Goal: Task Accomplishment & Management: Manage account settings

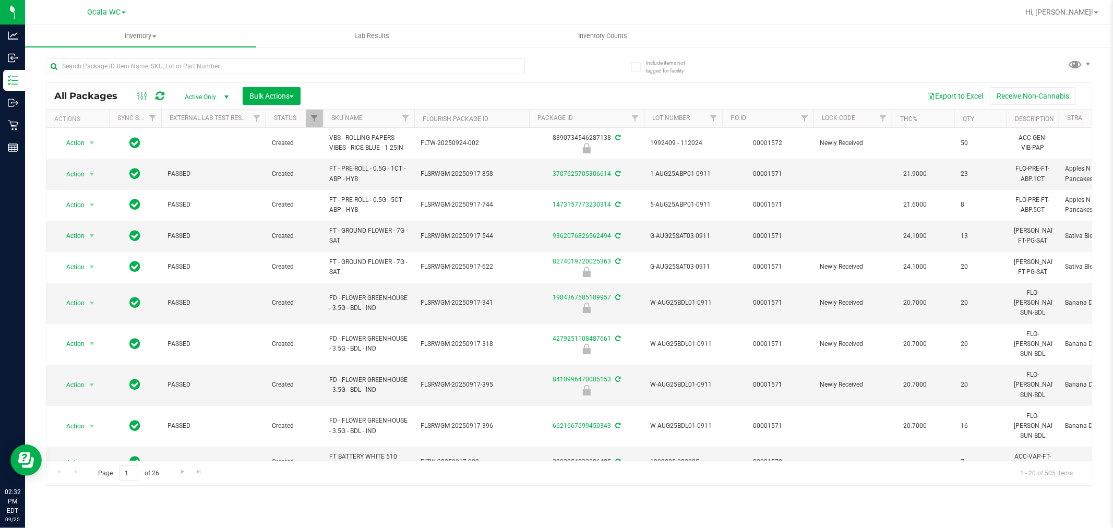
click at [121, 74] on div at bounding box center [285, 70] width 479 height 24
click at [115, 70] on input "text" at bounding box center [285, 66] width 479 height 16
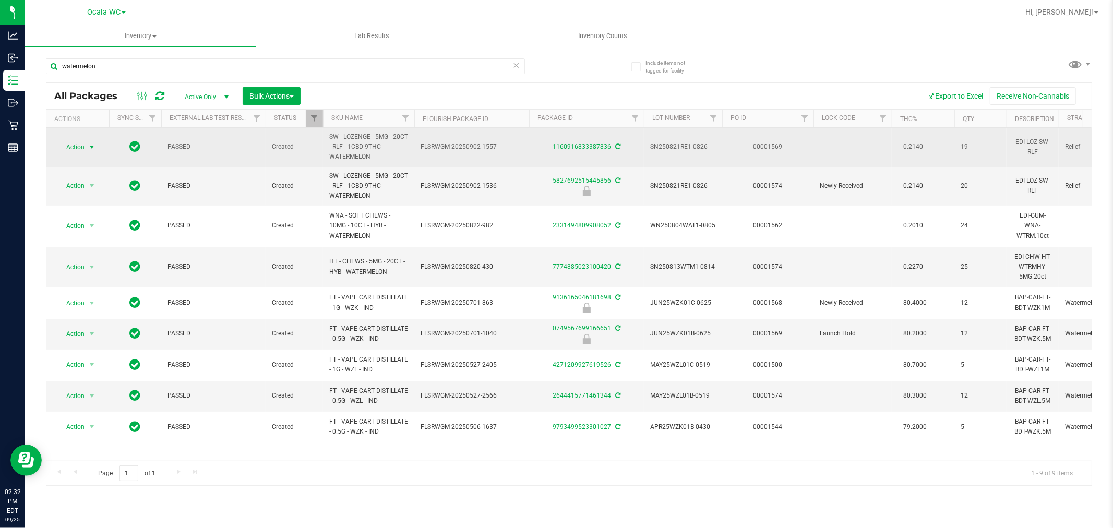
click at [87, 147] on span "select" at bounding box center [92, 147] width 13 height 15
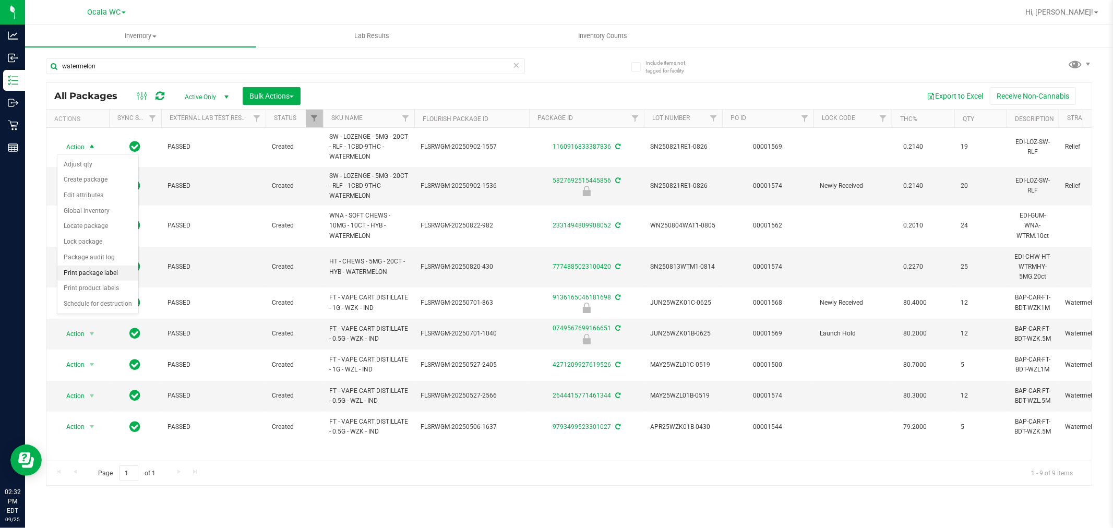
click at [107, 278] on li "Print package label" at bounding box center [97, 274] width 81 height 16
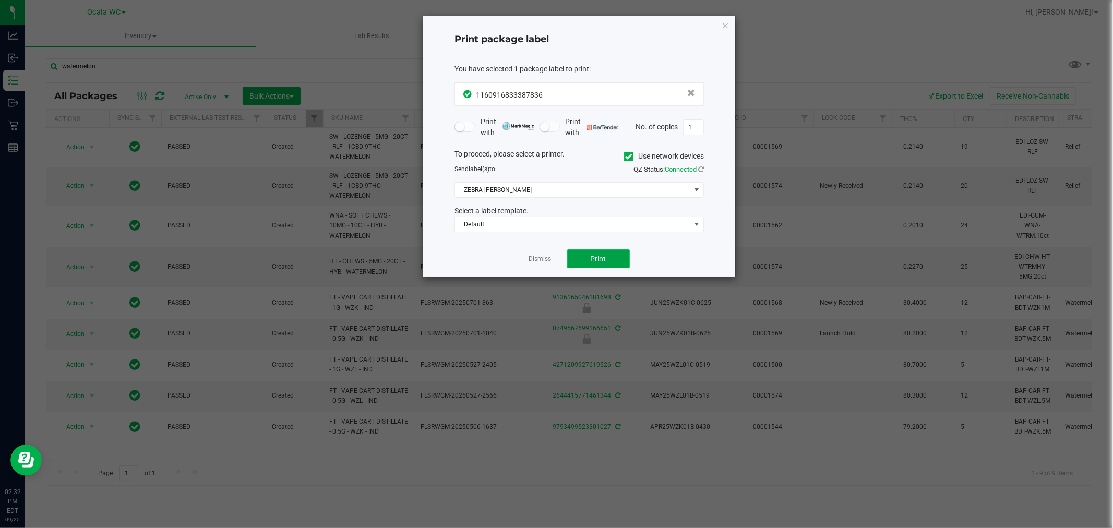
click at [589, 260] on button "Print" at bounding box center [598, 258] width 63 height 19
click at [537, 261] on link "Dismiss" at bounding box center [540, 259] width 22 height 9
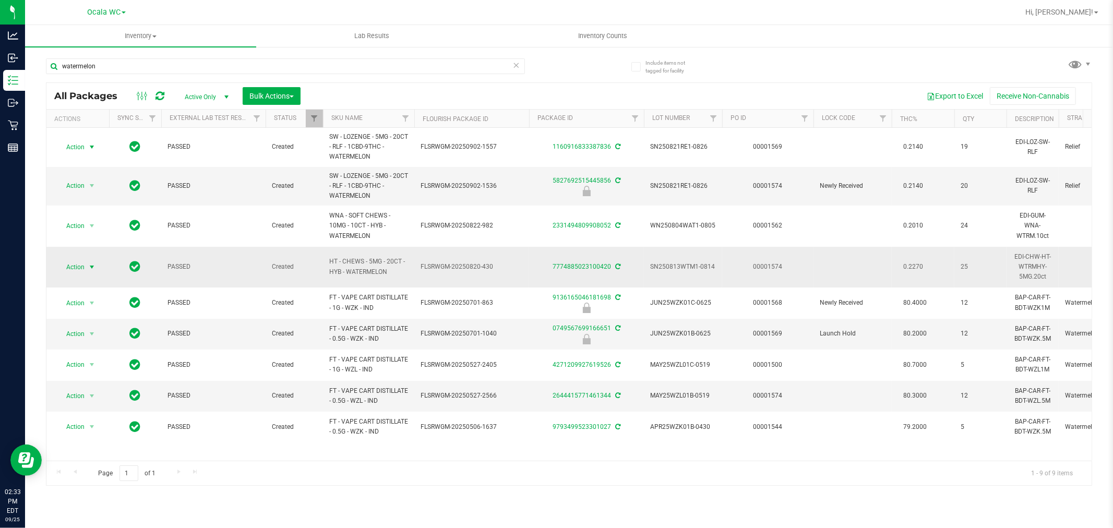
click at [84, 266] on span "Action" at bounding box center [71, 267] width 28 height 15
click at [110, 395] on li "Print package label" at bounding box center [97, 394] width 81 height 16
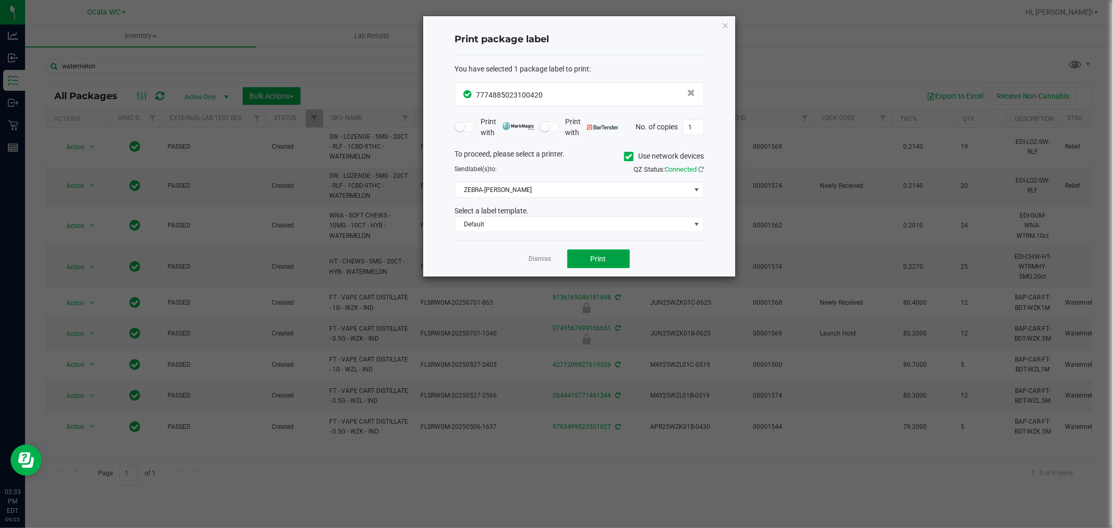
click at [610, 256] on button "Print" at bounding box center [598, 258] width 63 height 19
click at [539, 260] on link "Dismiss" at bounding box center [540, 259] width 22 height 9
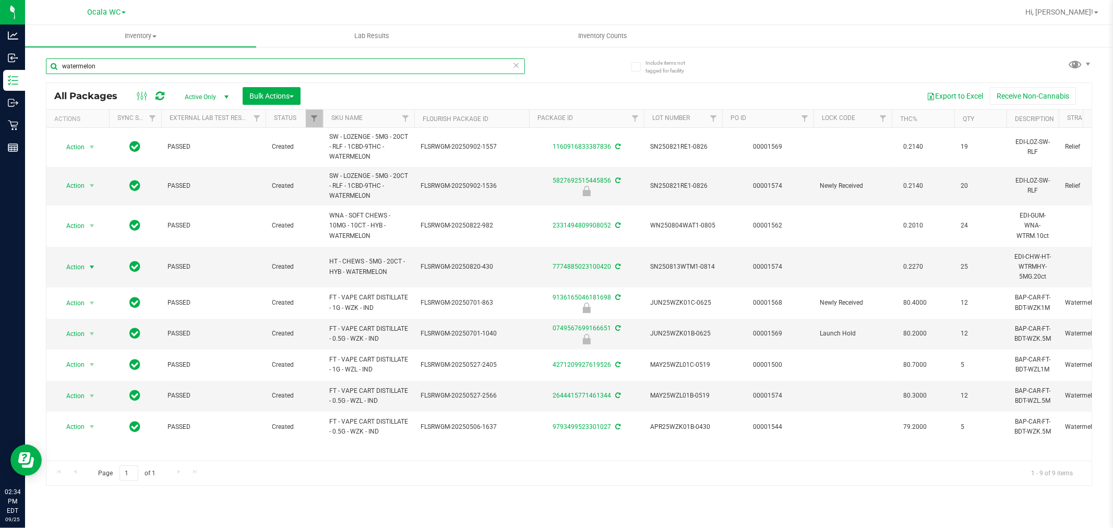
click at [111, 60] on input "watermelon" at bounding box center [285, 66] width 479 height 16
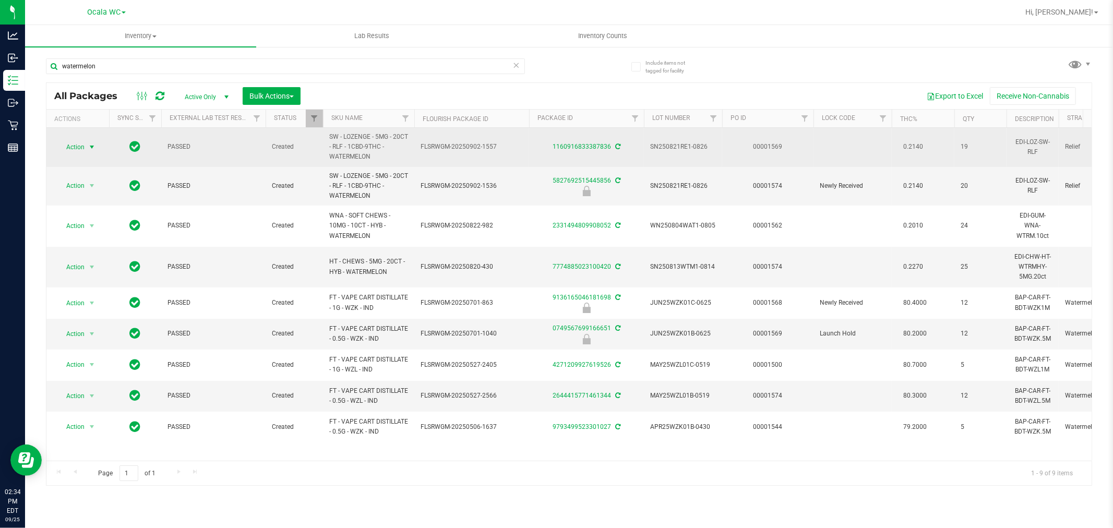
click at [92, 145] on span "select" at bounding box center [92, 147] width 8 height 8
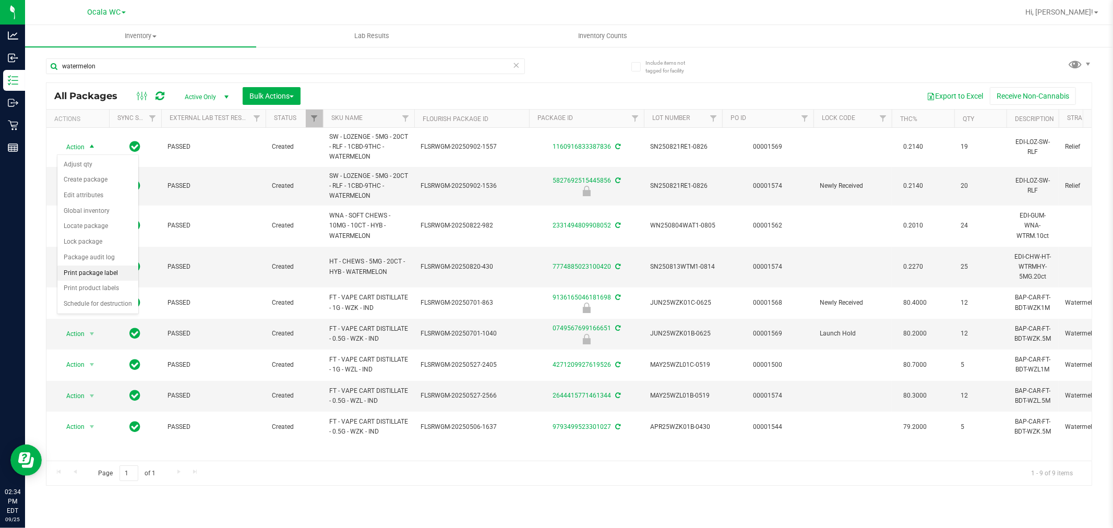
click at [113, 278] on li "Print package label" at bounding box center [97, 274] width 81 height 16
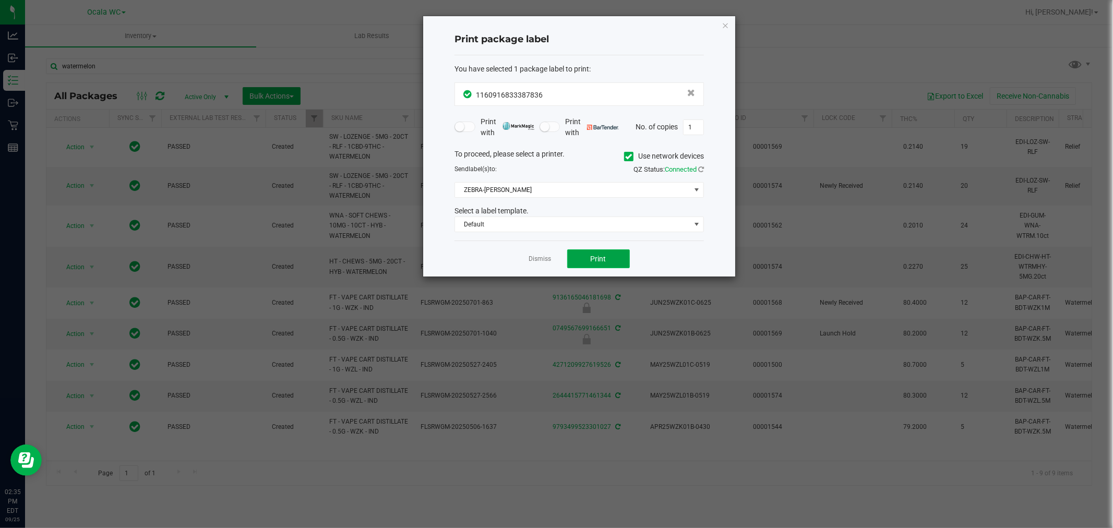
click at [592, 250] on button "Print" at bounding box center [598, 258] width 63 height 19
click at [546, 254] on app-cancel-button "Dismiss" at bounding box center [540, 259] width 22 height 11
click at [542, 263] on link "Dismiss" at bounding box center [540, 259] width 22 height 9
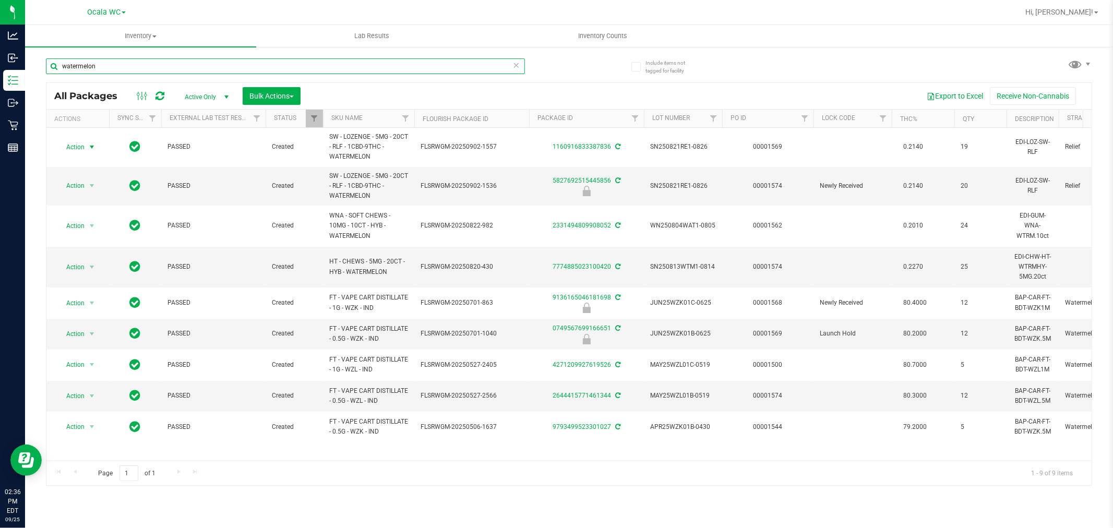
click at [183, 66] on input "watermelon" at bounding box center [285, 66] width 479 height 16
click at [154, 62] on input "watermelon" at bounding box center [285, 66] width 479 height 16
click at [155, 62] on input "watermelon" at bounding box center [285, 66] width 479 height 16
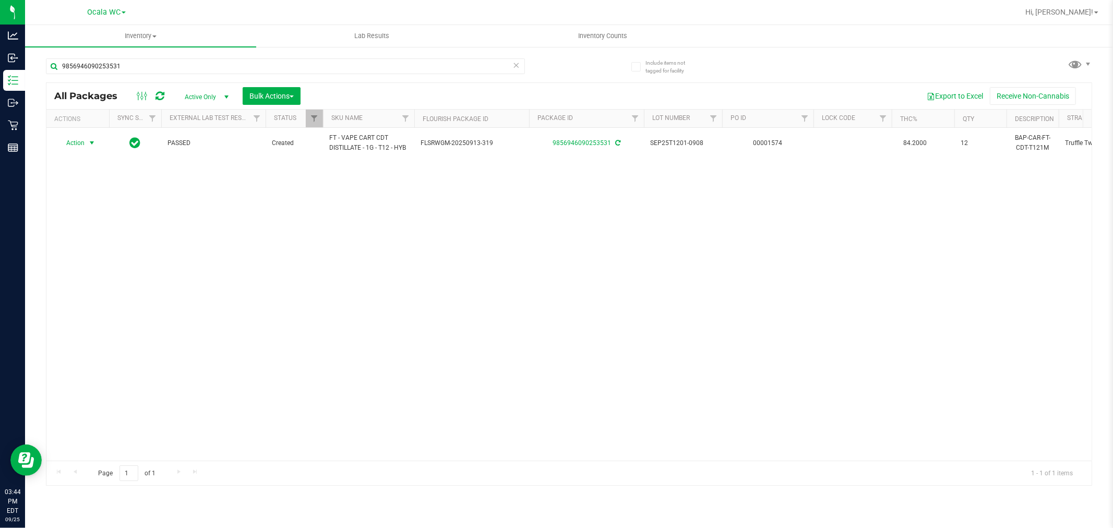
click at [85, 143] on span "Action" at bounding box center [71, 143] width 28 height 15
click at [103, 274] on li "Print package label" at bounding box center [97, 269] width 81 height 16
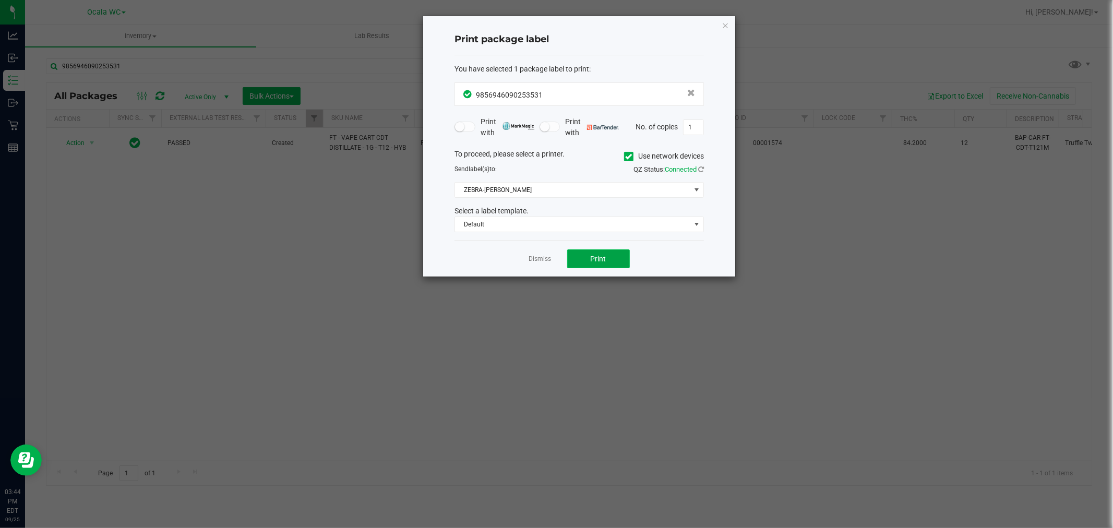
click at [589, 261] on button "Print" at bounding box center [598, 258] width 63 height 19
click at [543, 261] on link "Dismiss" at bounding box center [540, 259] width 22 height 9
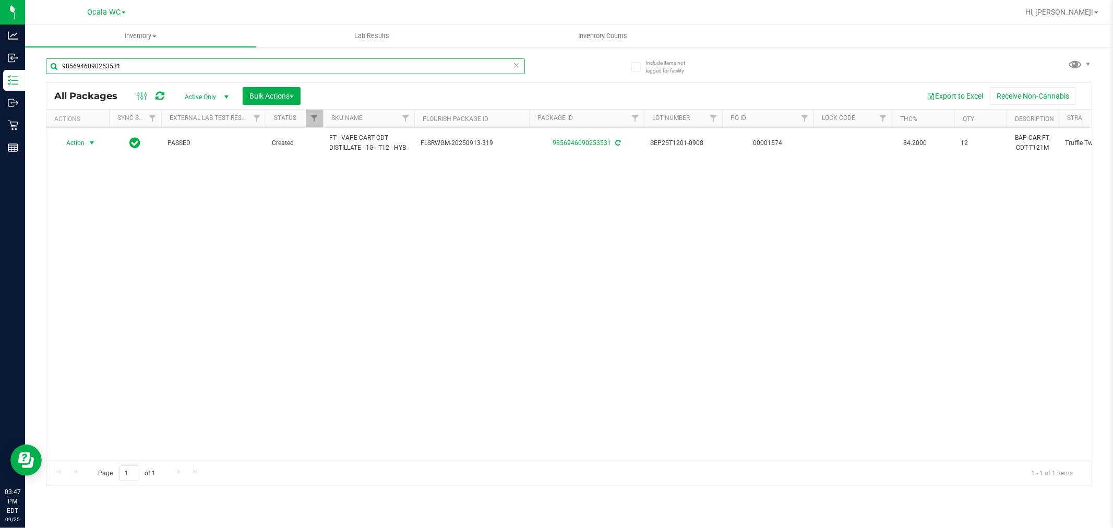
click at [124, 66] on input "9856946090253531" at bounding box center [285, 66] width 479 height 16
type input "7289105718585846"
click at [89, 146] on span "select" at bounding box center [92, 143] width 8 height 8
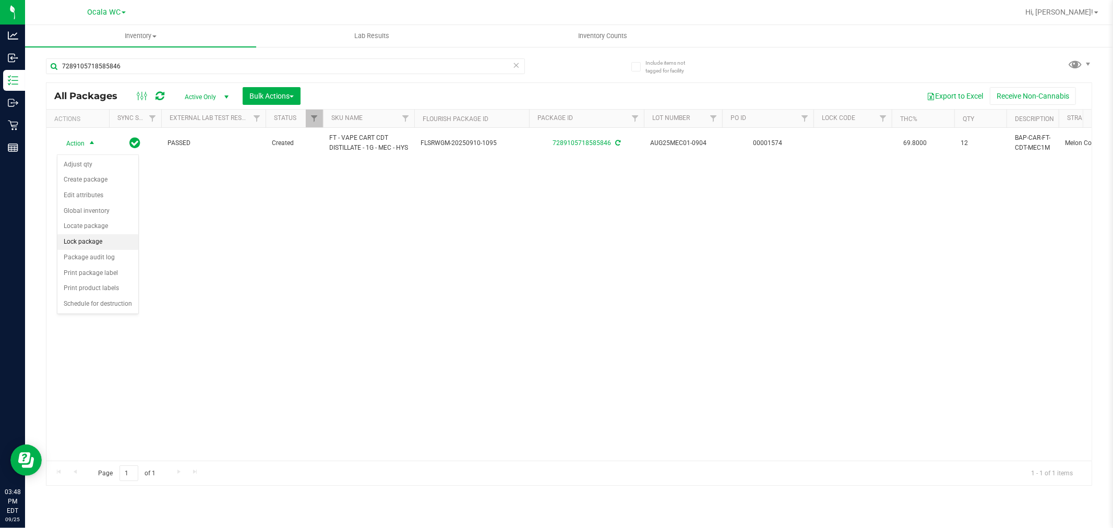
click at [95, 242] on li "Lock package" at bounding box center [97, 242] width 81 height 16
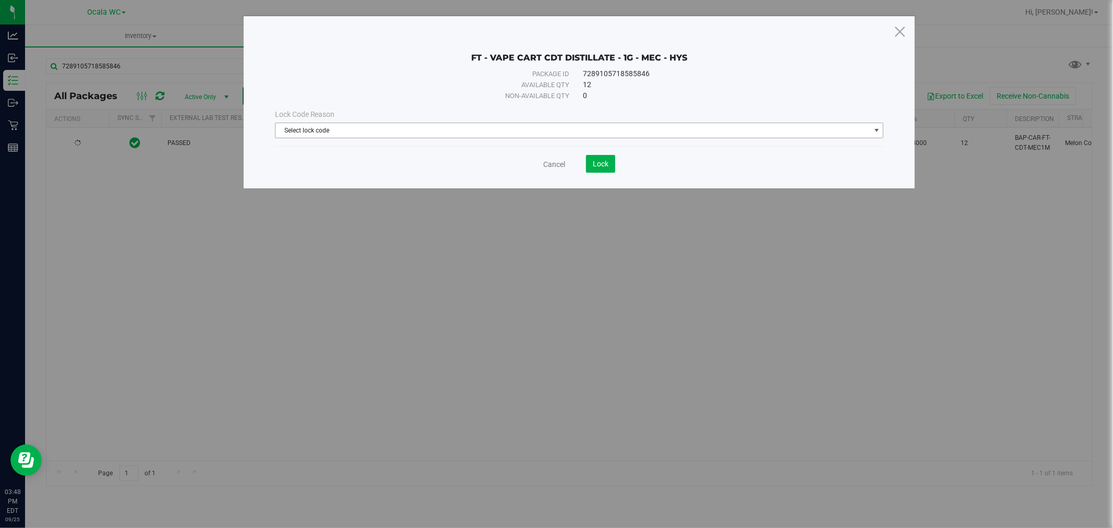
click at [416, 124] on span "Select lock code" at bounding box center [572, 130] width 595 height 15
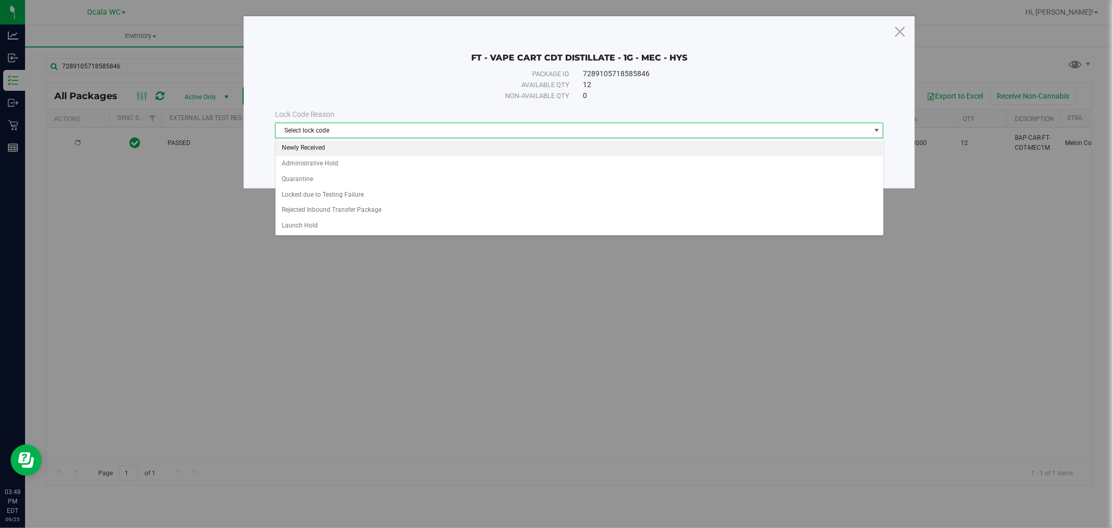
click at [300, 147] on li "Newly Received" at bounding box center [579, 148] width 608 height 16
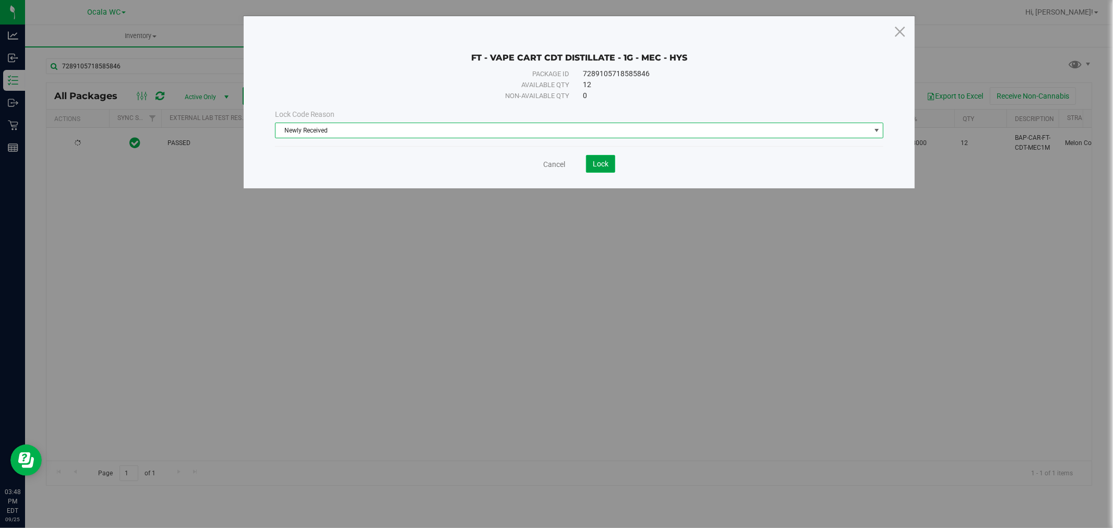
click at [608, 164] on span "Lock" at bounding box center [601, 164] width 16 height 8
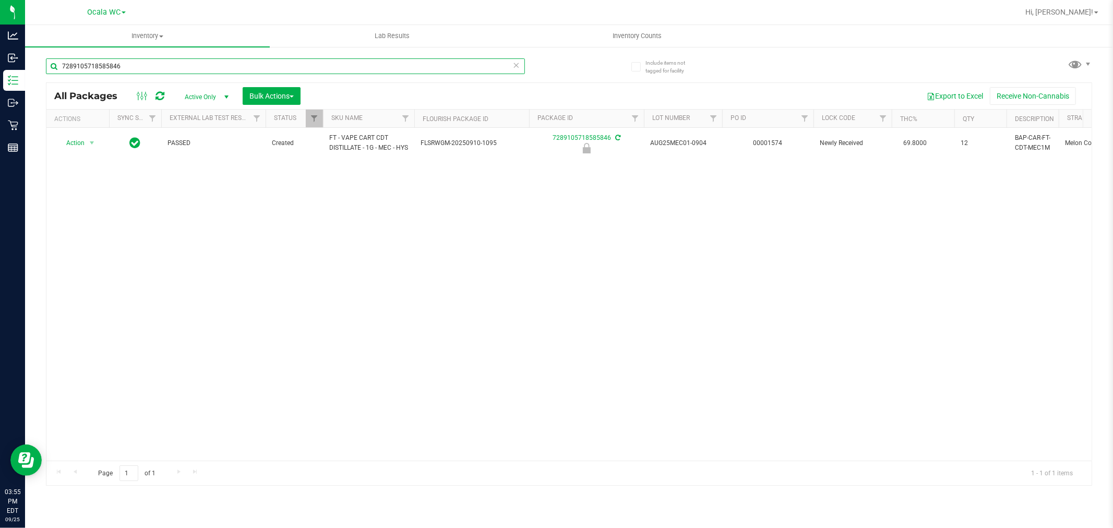
click at [136, 69] on input "7289105718585846" at bounding box center [285, 66] width 479 height 16
type input "7071831692155287"
click at [80, 144] on span "Action" at bounding box center [71, 143] width 28 height 15
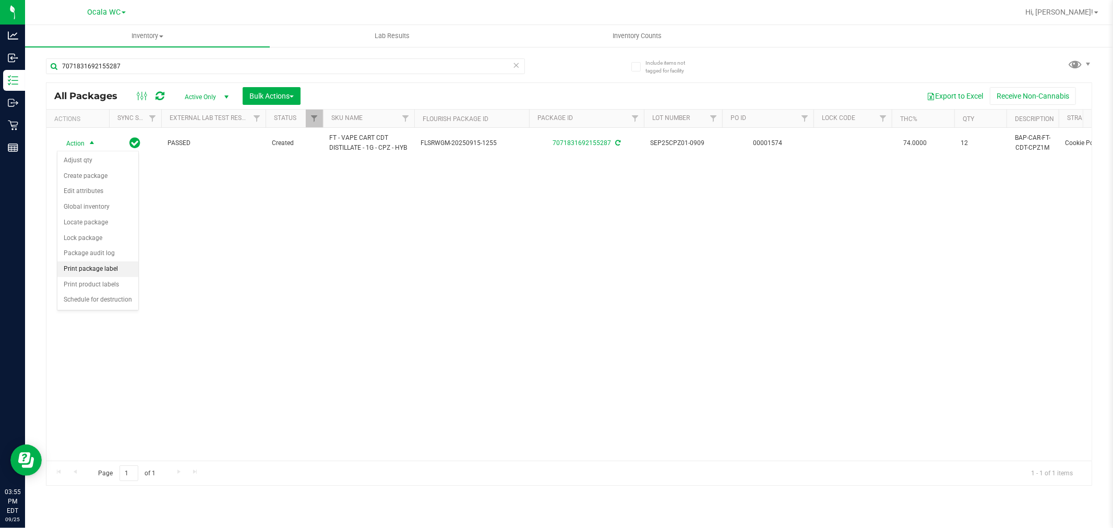
click at [108, 275] on li "Print package label" at bounding box center [97, 269] width 81 height 16
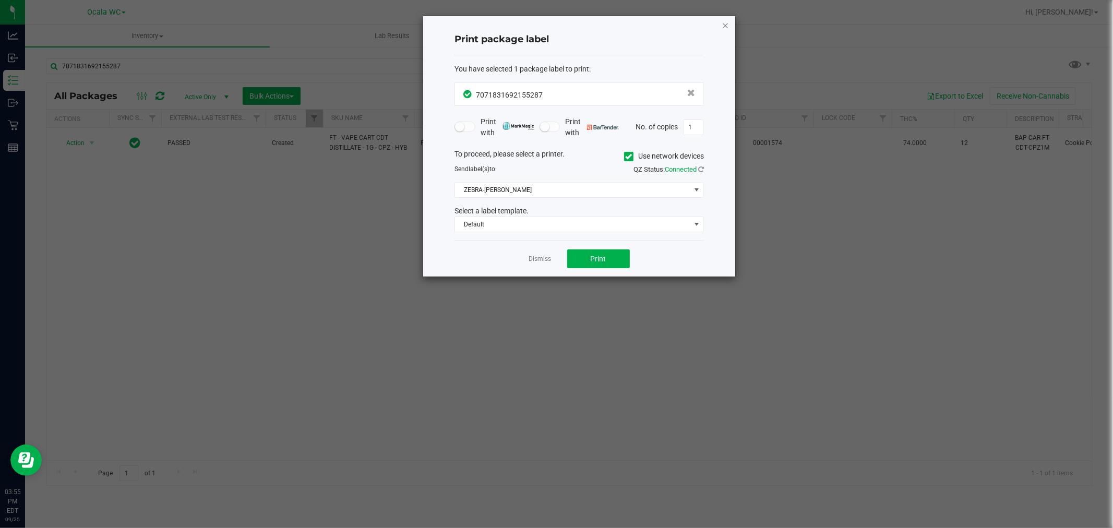
click at [724, 23] on icon "button" at bounding box center [725, 25] width 7 height 13
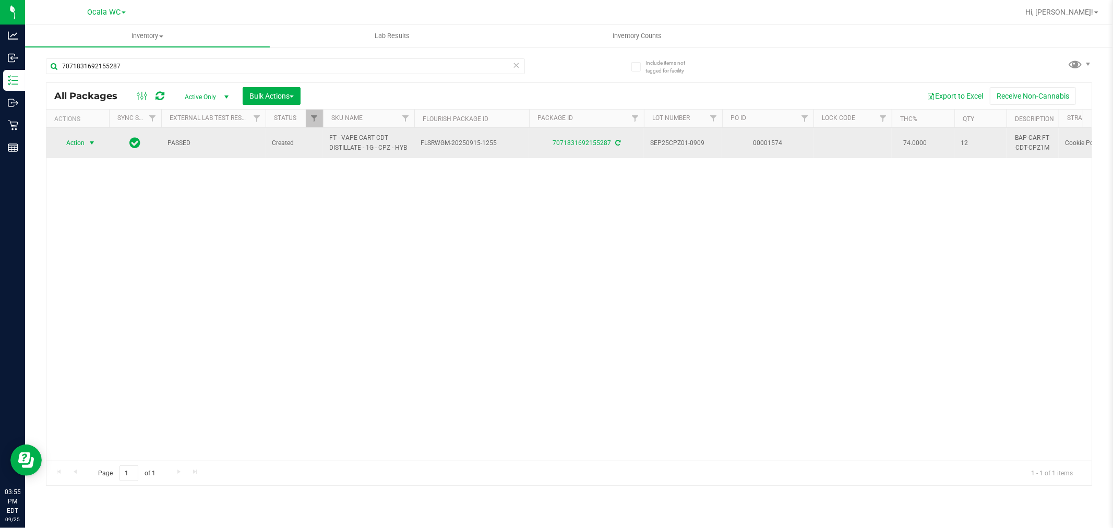
click at [79, 139] on span "Action" at bounding box center [71, 143] width 28 height 15
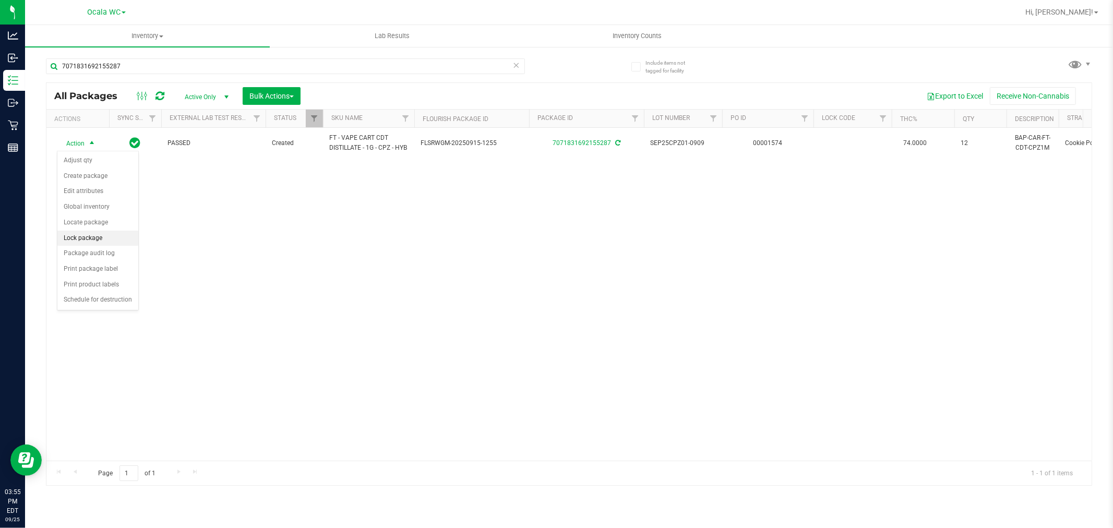
click at [102, 238] on li "Lock package" at bounding box center [97, 239] width 81 height 16
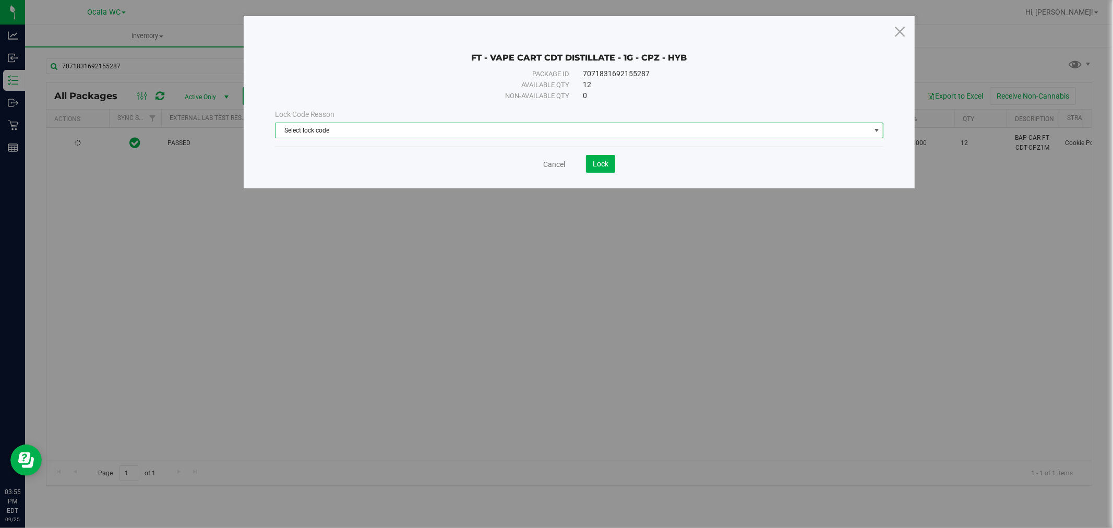
click at [376, 134] on span "Select lock code" at bounding box center [572, 130] width 595 height 15
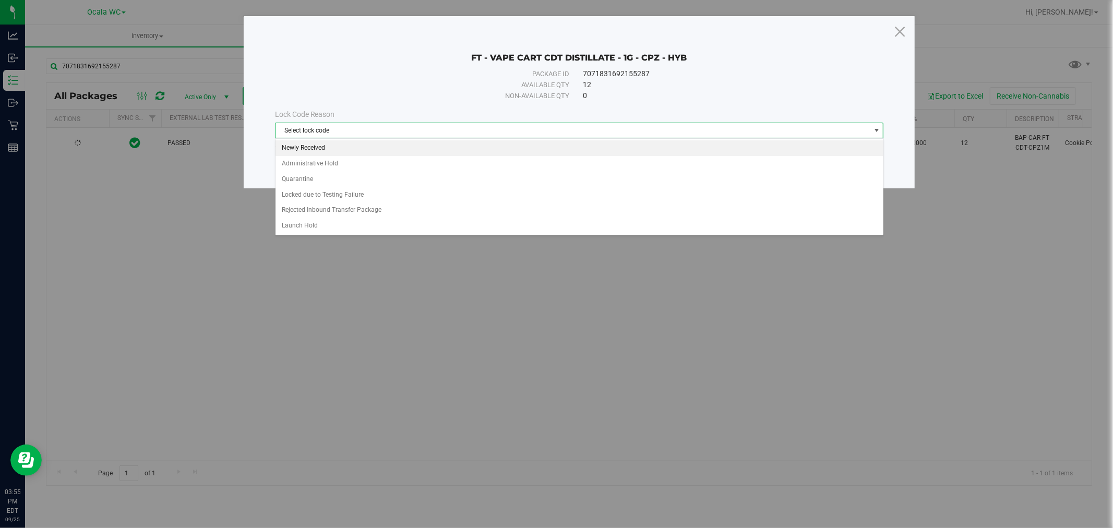
click at [311, 146] on li "Newly Received" at bounding box center [579, 148] width 608 height 16
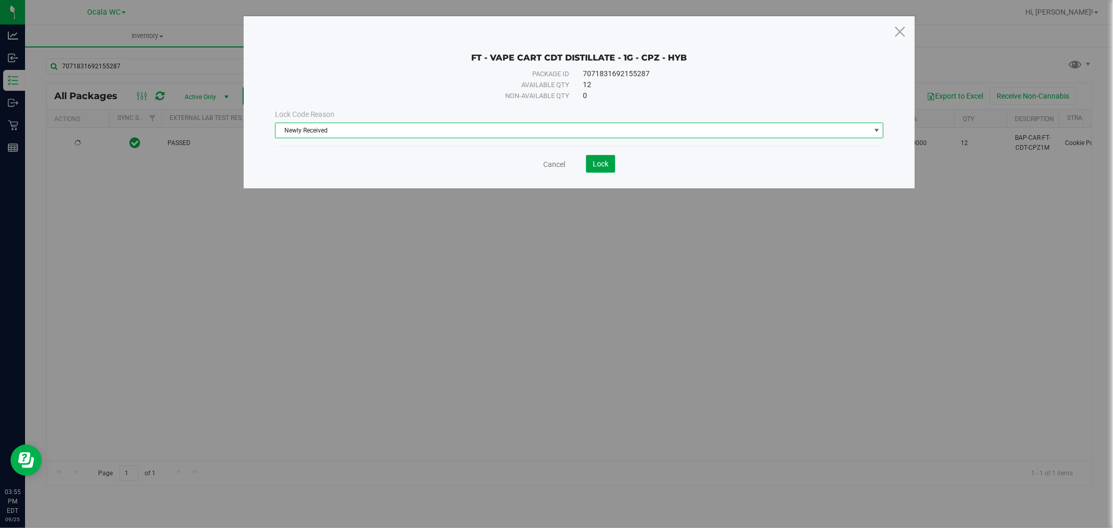
click at [603, 160] on span "Lock" at bounding box center [601, 164] width 16 height 8
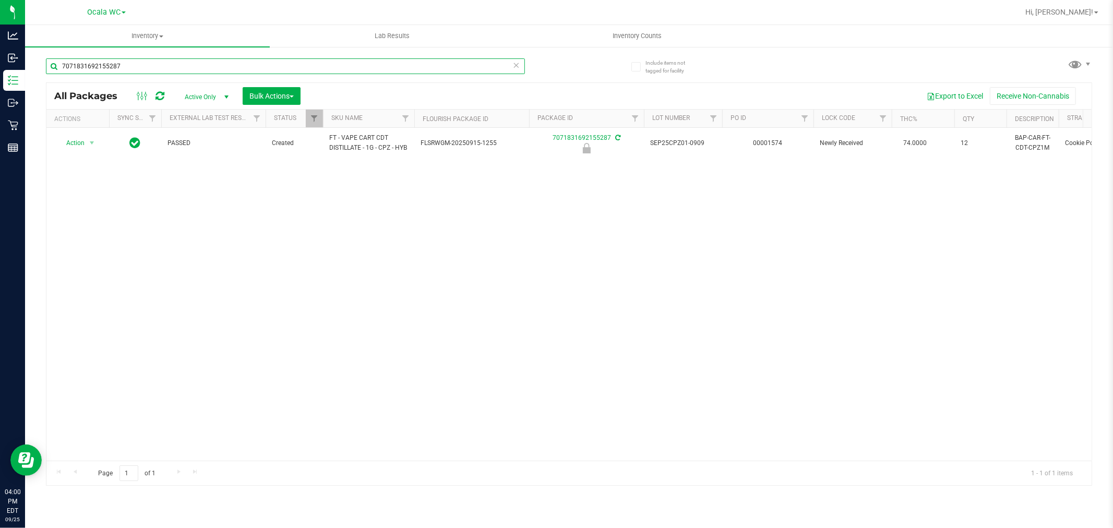
click at [154, 63] on input "7071831692155287" at bounding box center [285, 66] width 479 height 16
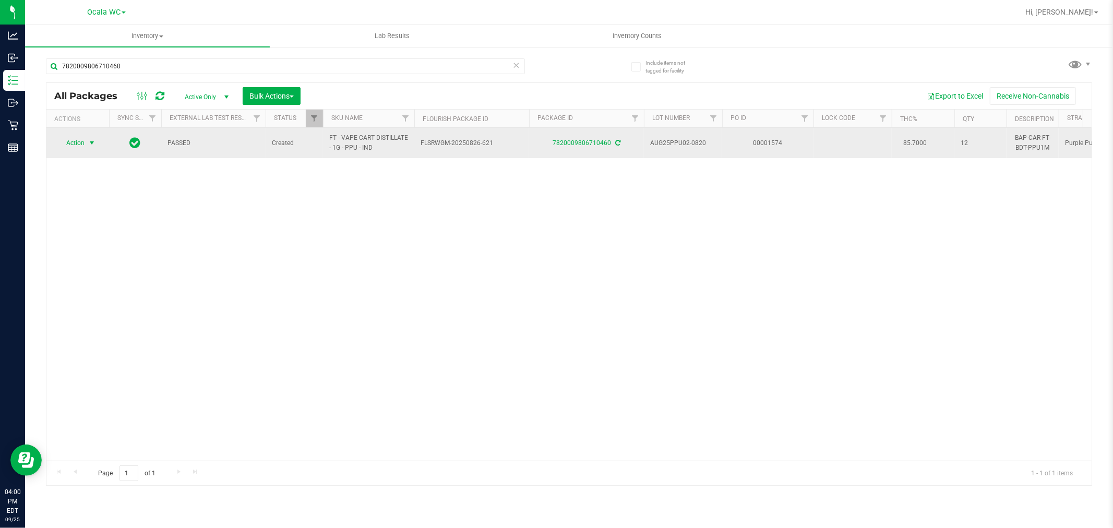
click at [92, 146] on span "select" at bounding box center [92, 143] width 8 height 8
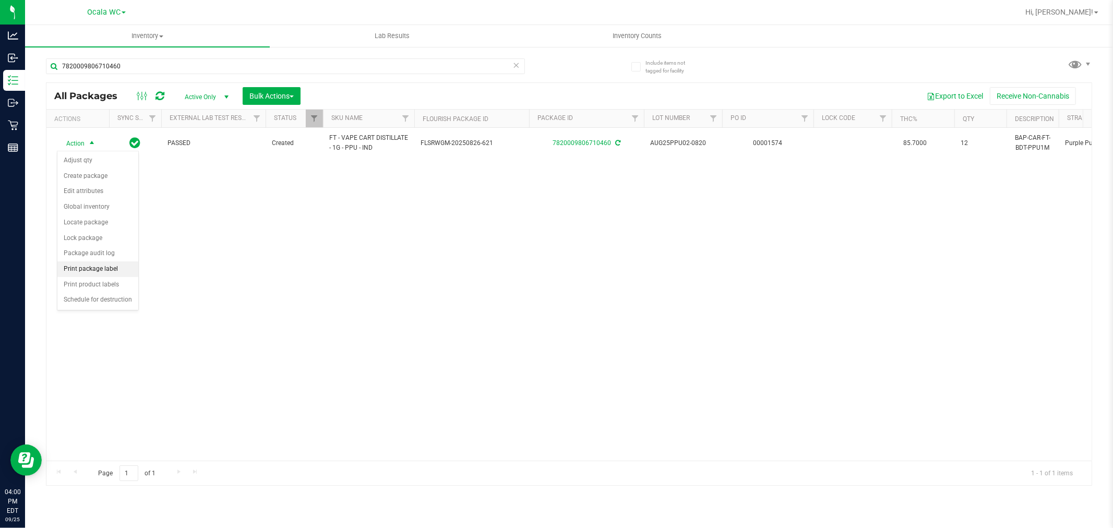
click at [106, 274] on li "Print package label" at bounding box center [97, 269] width 81 height 16
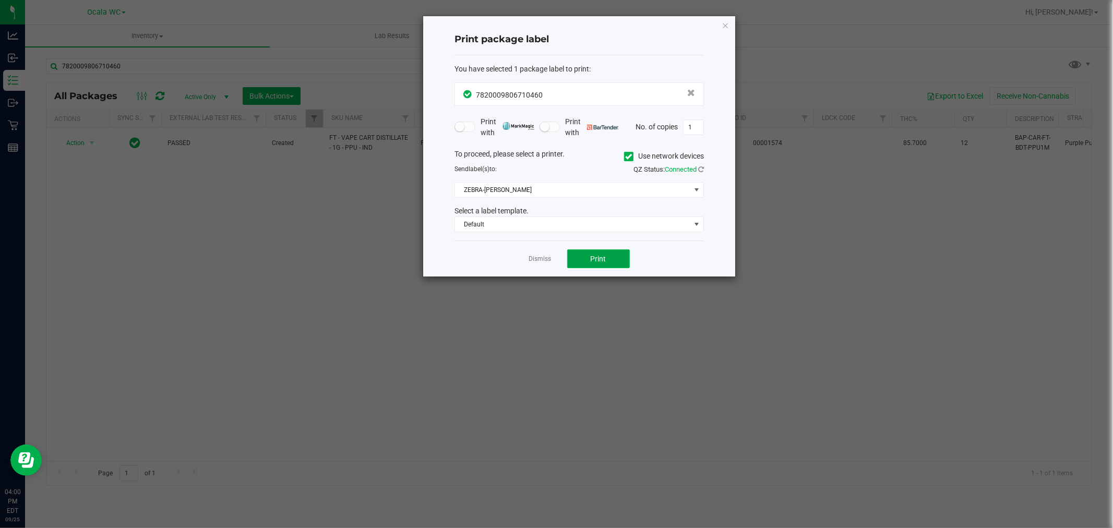
click at [581, 258] on button "Print" at bounding box center [598, 258] width 63 height 19
click at [545, 263] on link "Dismiss" at bounding box center [540, 259] width 22 height 9
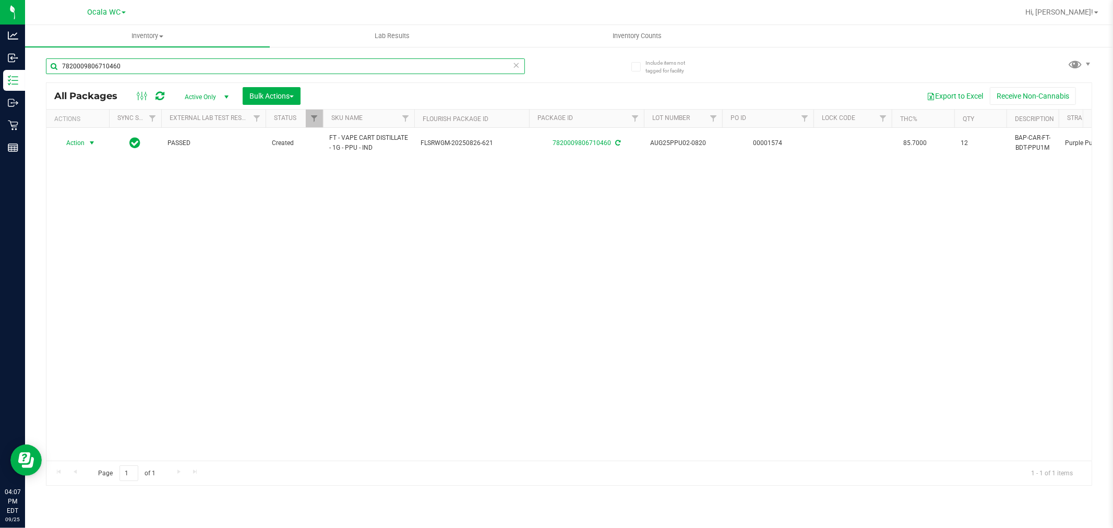
click at [146, 63] on input "7820009806710460" at bounding box center [285, 66] width 479 height 16
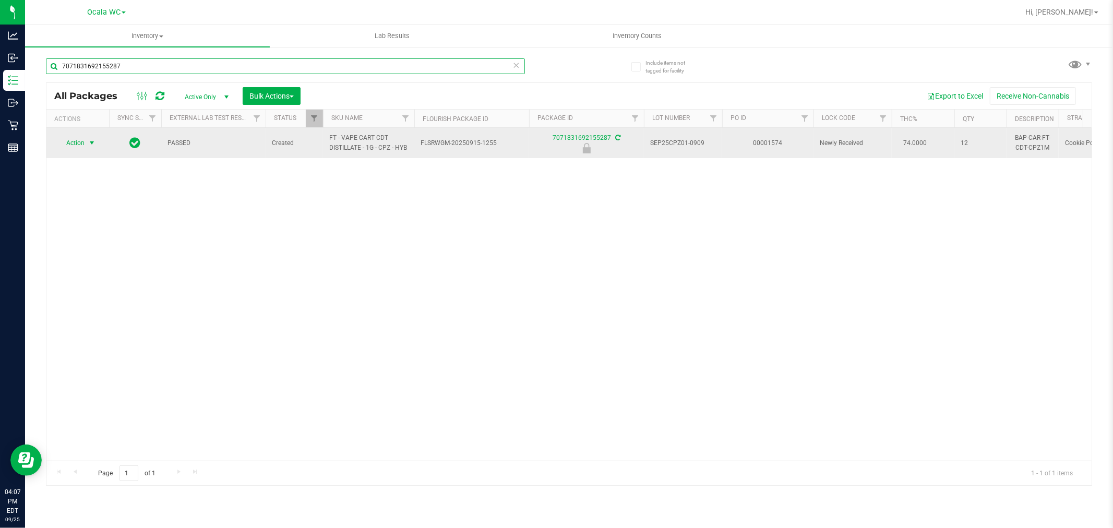
type input "7071831692155287"
click at [85, 144] on span "Action" at bounding box center [71, 143] width 28 height 15
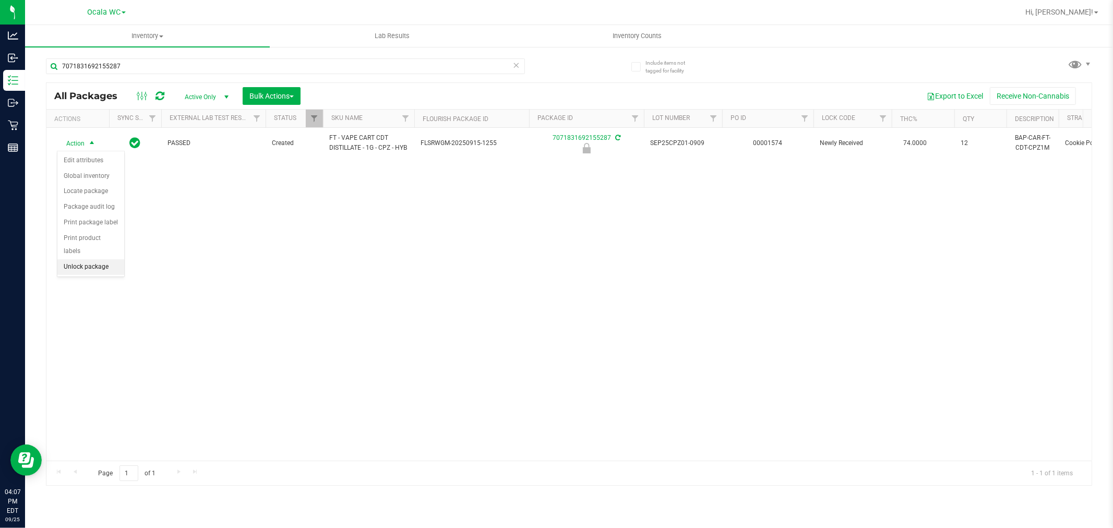
click at [98, 269] on li "Unlock package" at bounding box center [90, 267] width 67 height 16
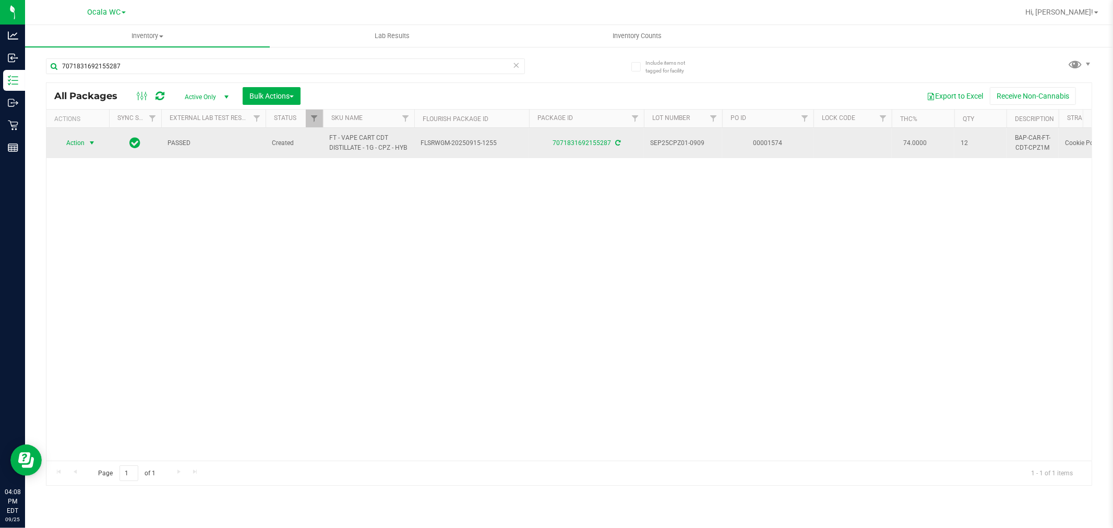
click at [90, 144] on span "select" at bounding box center [92, 143] width 8 height 8
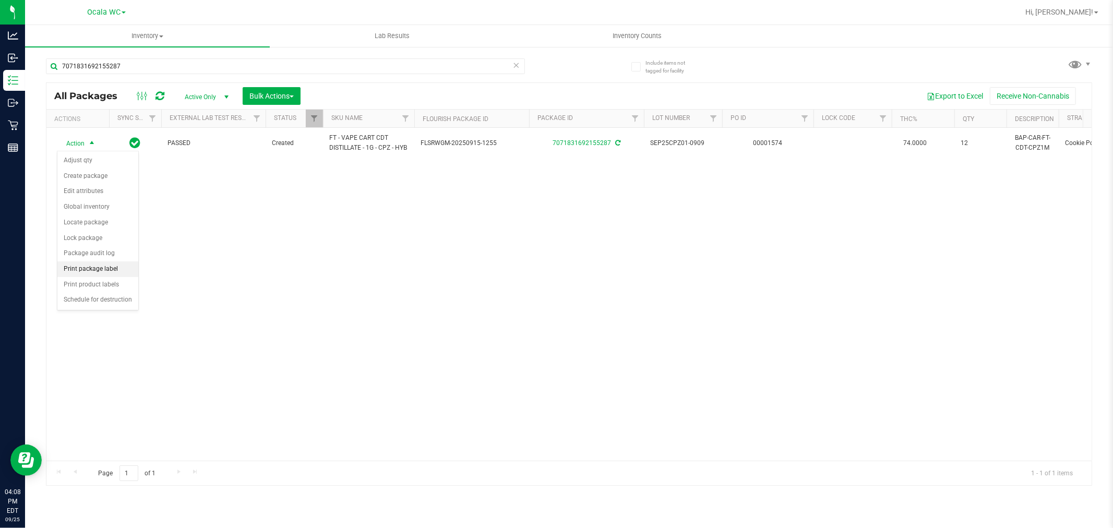
click at [116, 272] on li "Print package label" at bounding box center [97, 269] width 81 height 16
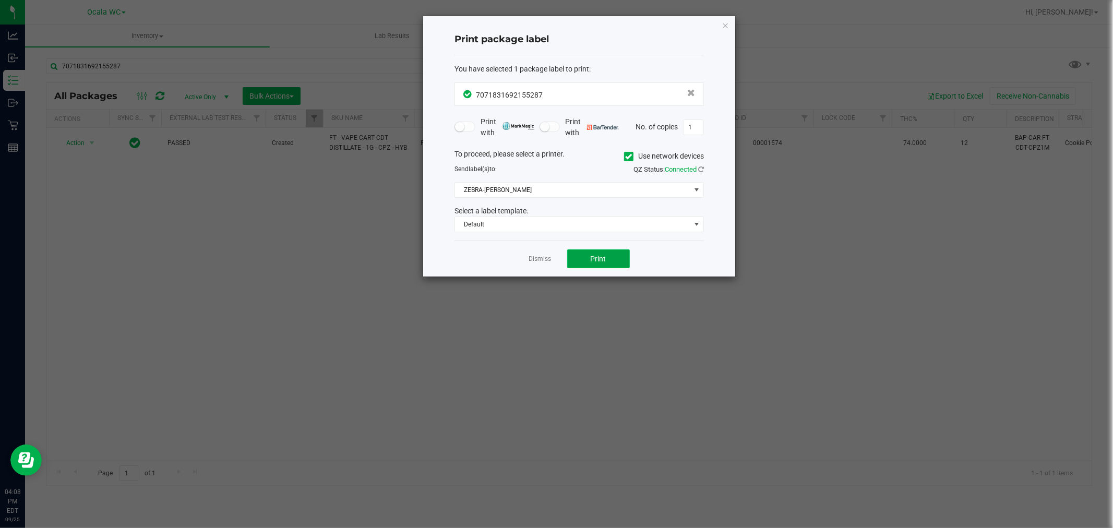
click at [598, 258] on span "Print" at bounding box center [599, 259] width 16 height 8
click at [543, 254] on app-cancel-button "Dismiss" at bounding box center [540, 259] width 22 height 11
click at [543, 257] on link "Dismiss" at bounding box center [540, 259] width 22 height 9
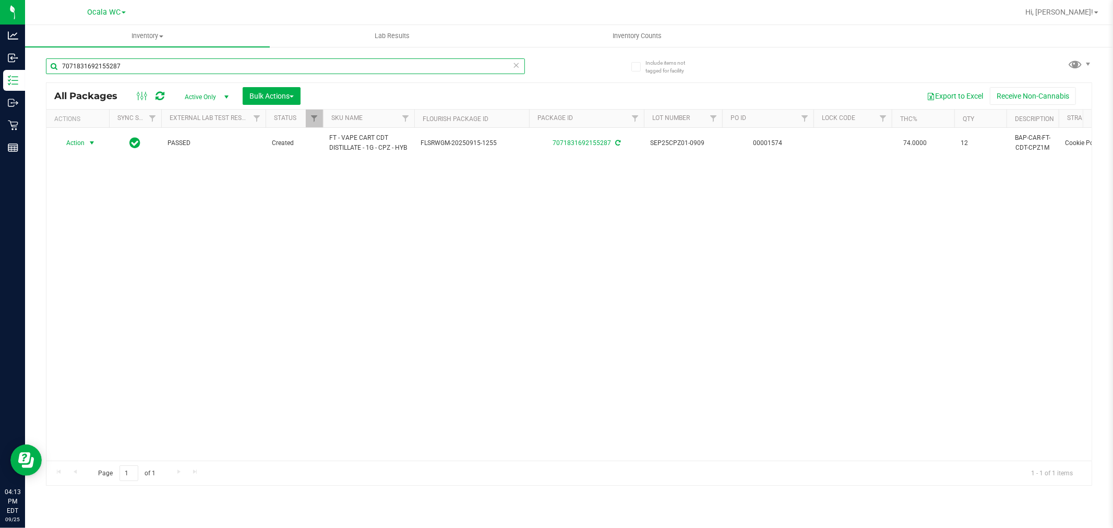
click at [150, 63] on input "7071831692155287" at bounding box center [285, 66] width 479 height 16
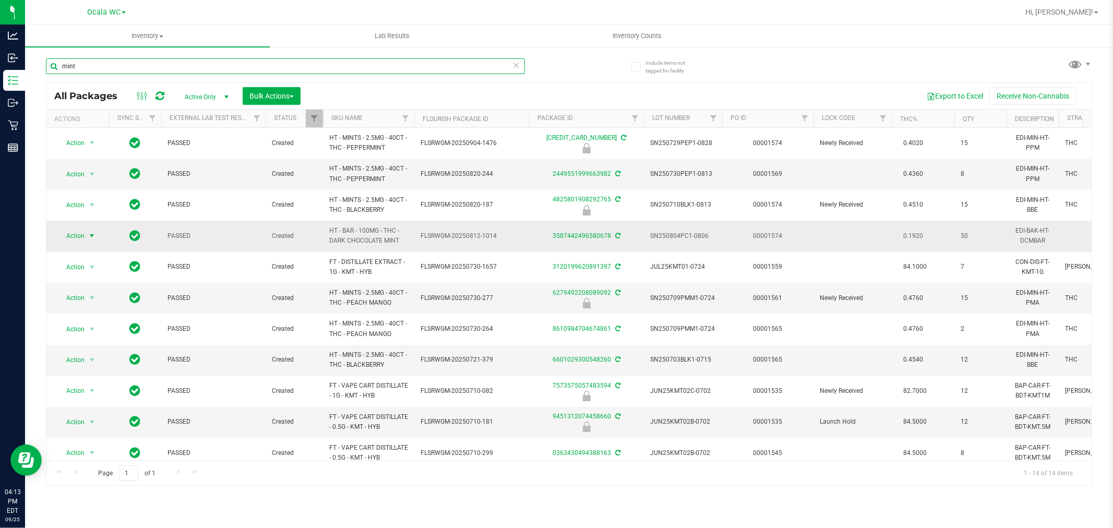
type input "mint"
click at [85, 237] on span "Action" at bounding box center [71, 236] width 28 height 15
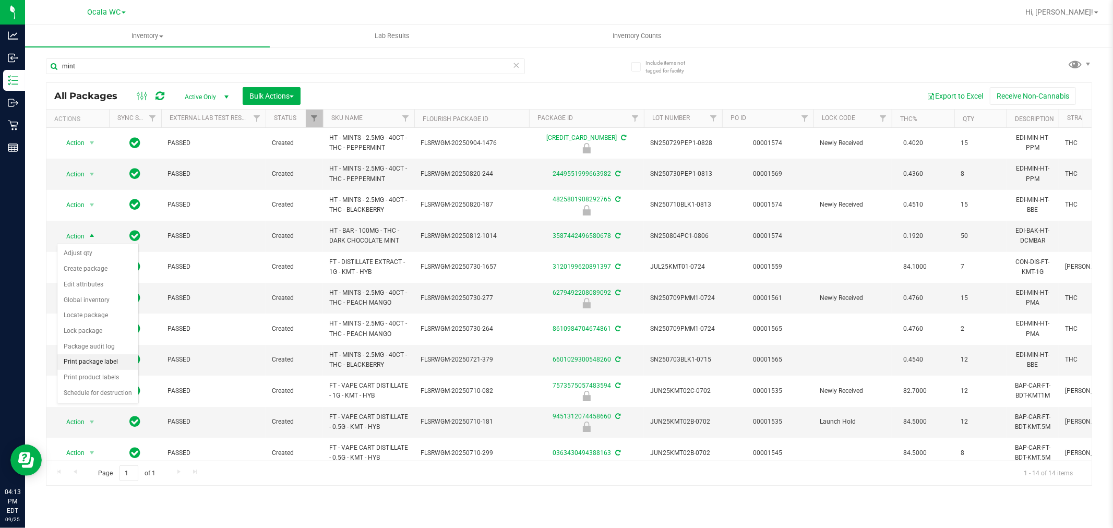
click at [115, 361] on li "Print package label" at bounding box center [97, 362] width 81 height 16
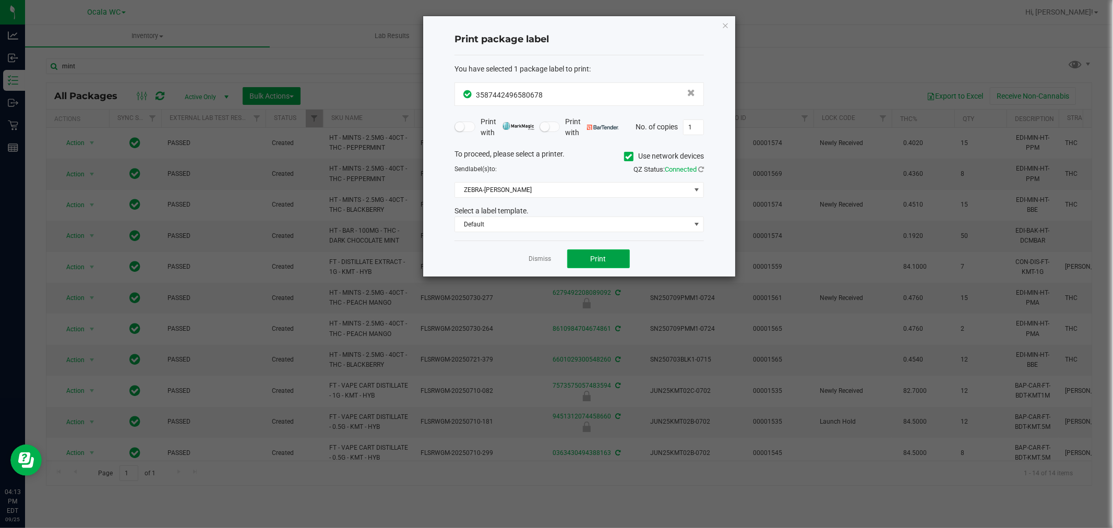
click at [603, 255] on span "Print" at bounding box center [599, 259] width 16 height 8
drag, startPoint x: 603, startPoint y: 255, endPoint x: 917, endPoint y: 37, distance: 382.1
click at [917, 37] on ngb-modal-window "Print package label You have selected 1 package label to print : 35874424965806…" at bounding box center [560, 264] width 1121 height 528
click at [542, 261] on link "Dismiss" at bounding box center [540, 259] width 22 height 9
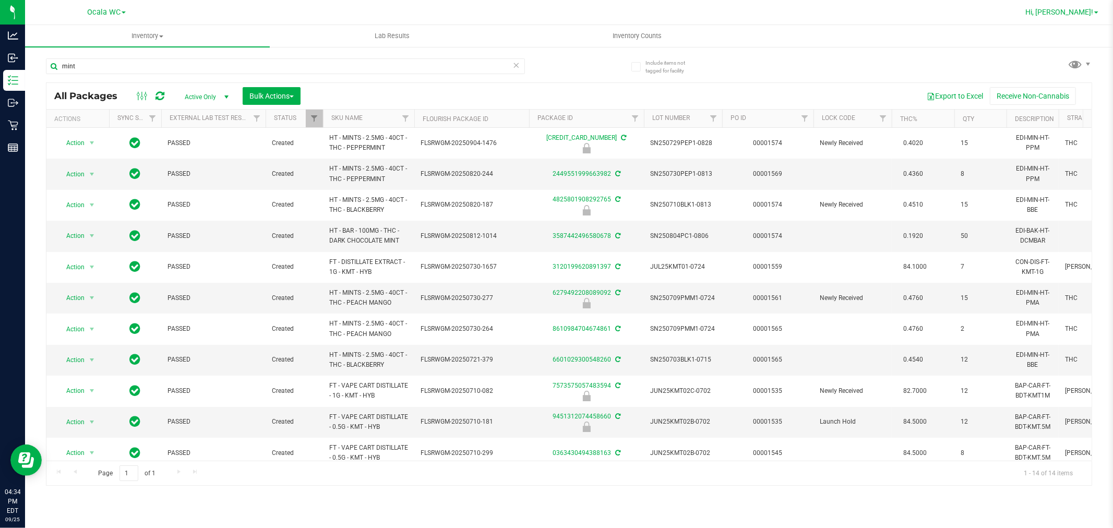
click at [1087, 11] on span "Hi, Alicia!" at bounding box center [1059, 12] width 68 height 8
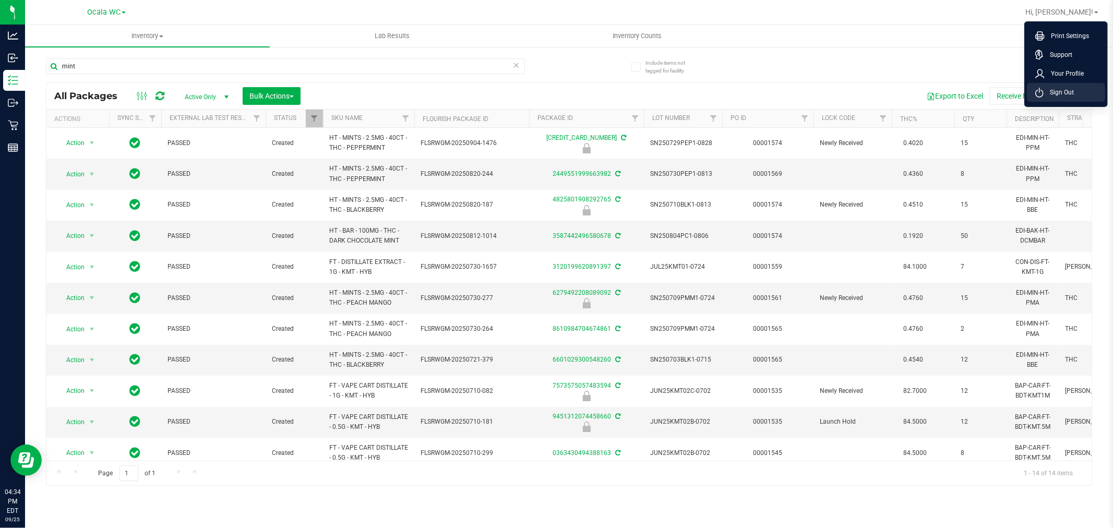
click at [1068, 92] on span "Sign Out" at bounding box center [1059, 92] width 30 height 10
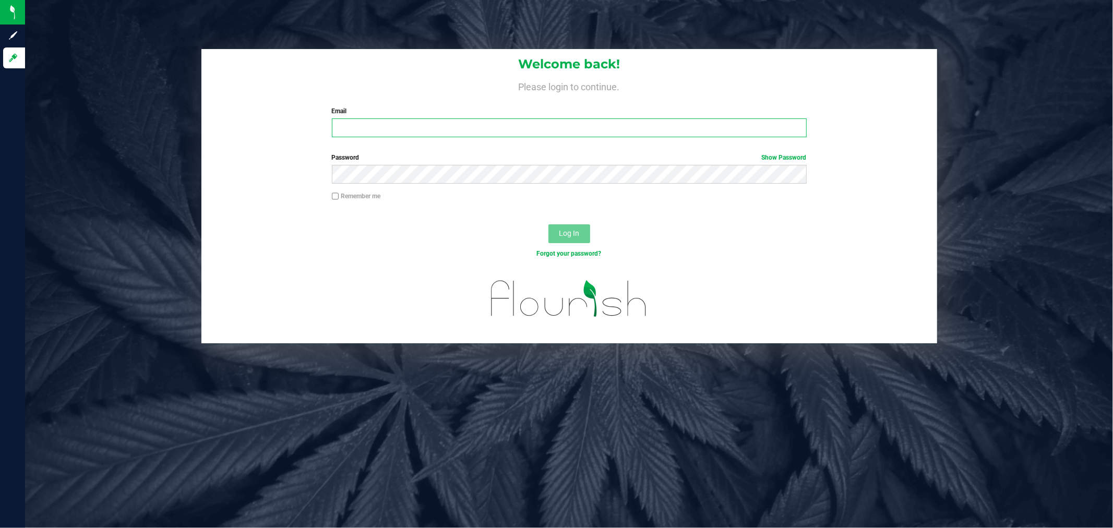
click at [444, 120] on input "Email" at bounding box center [569, 127] width 475 height 19
type input "Egibbins@liveparallel.com"
click at [548, 224] on button "Log In" at bounding box center [569, 233] width 42 height 19
